Goal: Navigation & Orientation: Find specific page/section

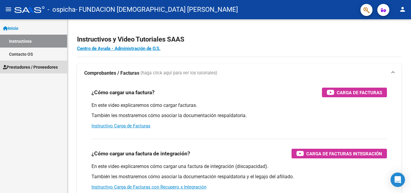
click at [38, 68] on span "Prestadores / Proveedores" at bounding box center [30, 67] width 55 height 7
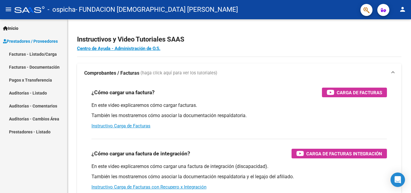
click at [42, 53] on link "Facturas - Listado/Carga" at bounding box center [33, 54] width 67 height 13
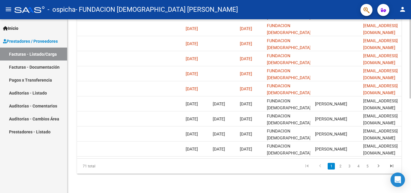
scroll to position [0, 944]
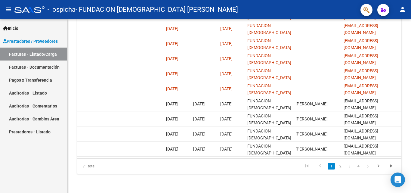
click at [31, 78] on link "Pagos x Transferencia" at bounding box center [33, 79] width 67 height 13
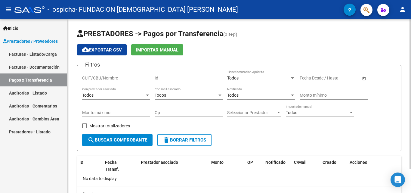
click at [281, 80] on div "Todos" at bounding box center [258, 78] width 63 height 5
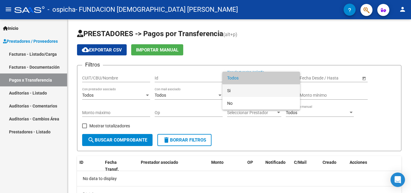
click at [242, 92] on span "Si" at bounding box center [261, 90] width 68 height 13
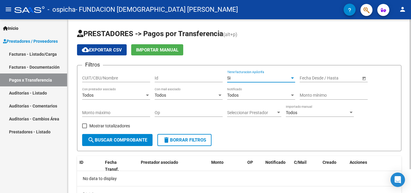
click at [293, 80] on div at bounding box center [292, 78] width 5 height 5
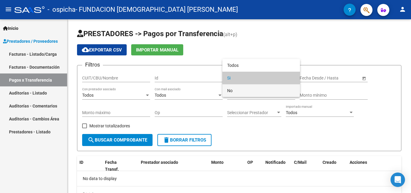
click at [232, 91] on span "No" at bounding box center [261, 90] width 68 height 13
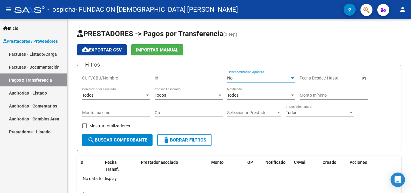
click at [36, 90] on link "Auditorías - Listado" at bounding box center [33, 92] width 67 height 13
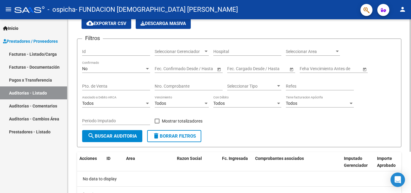
scroll to position [54, 0]
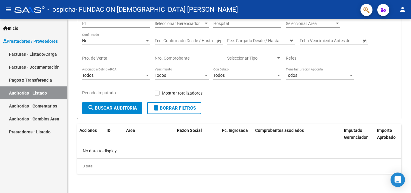
click at [24, 102] on link "Auditorías - Comentarios" at bounding box center [33, 105] width 67 height 13
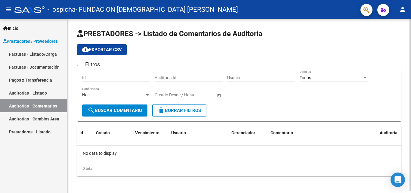
scroll to position [2, 0]
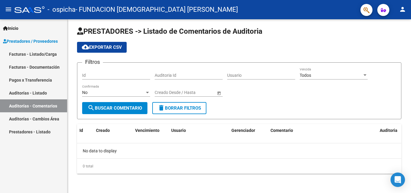
click at [33, 118] on link "Auditorías - Cambios Área" at bounding box center [33, 118] width 67 height 13
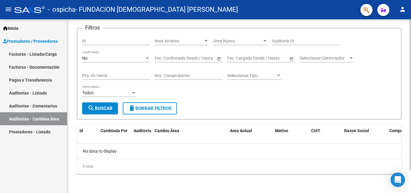
scroll to position [26, 0]
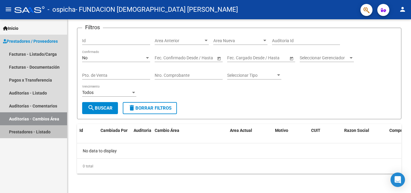
click at [19, 131] on link "Prestadores - Listado" at bounding box center [33, 131] width 67 height 13
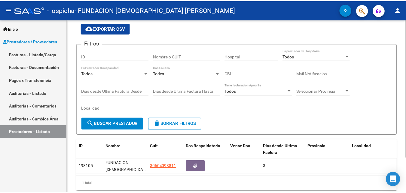
scroll to position [44, 0]
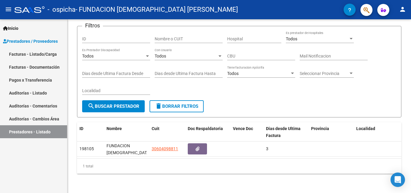
click at [403, 7] on mat-icon "person" at bounding box center [402, 9] width 7 height 7
click at [385, 37] on button "exit_to_app Salir" at bounding box center [390, 39] width 37 height 14
